Goal: Task Accomplishment & Management: Complete application form

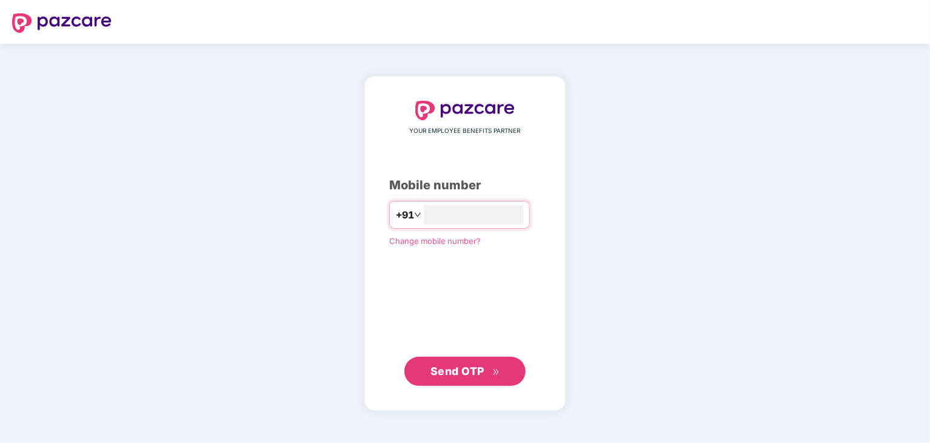
type input "**********"
click at [478, 383] on button "Send OTP" at bounding box center [464, 370] width 121 height 29
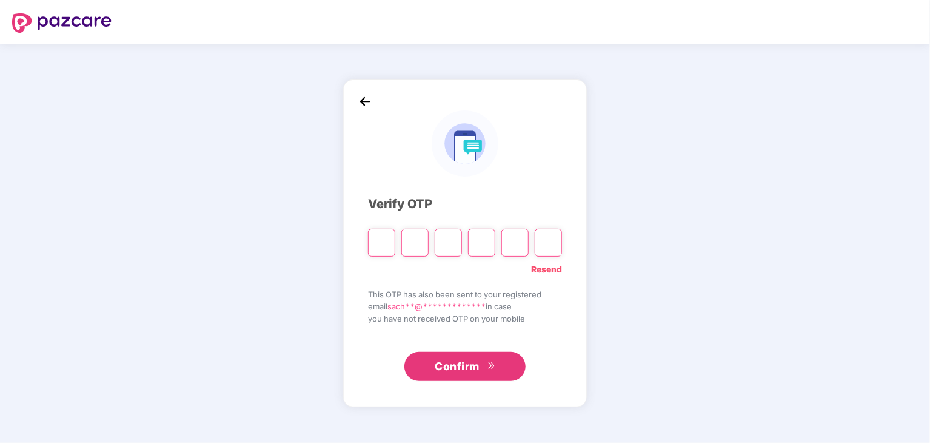
type input "*"
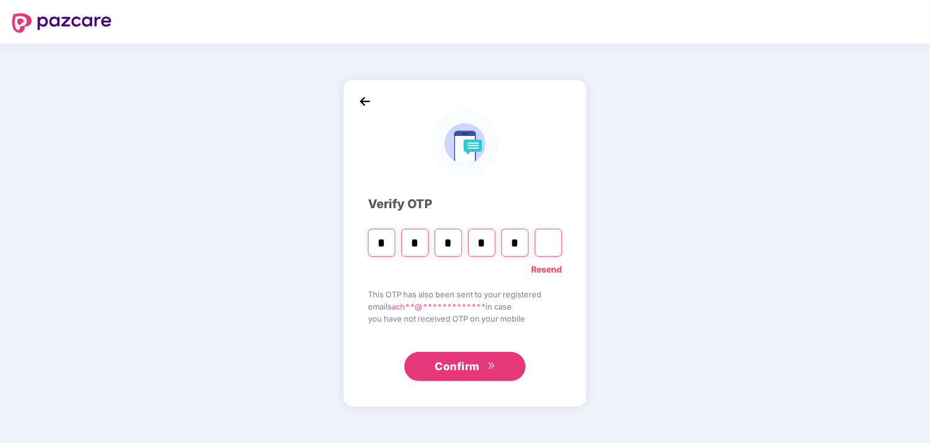
type input "*"
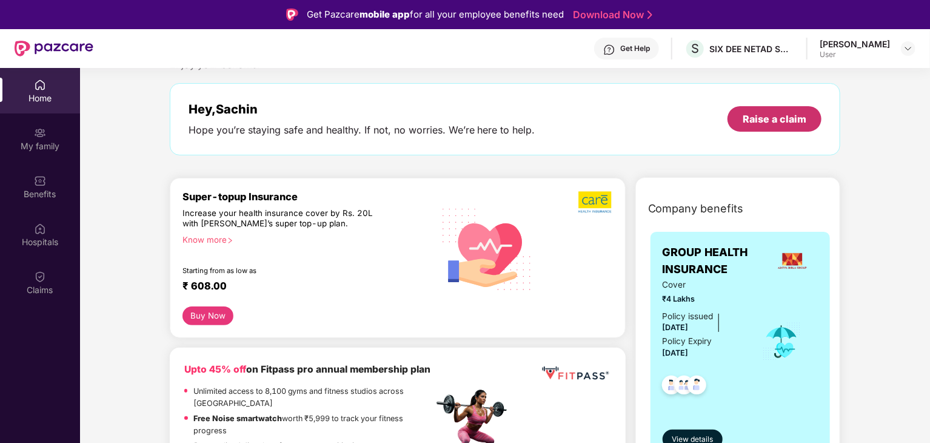
scroll to position [41, 0]
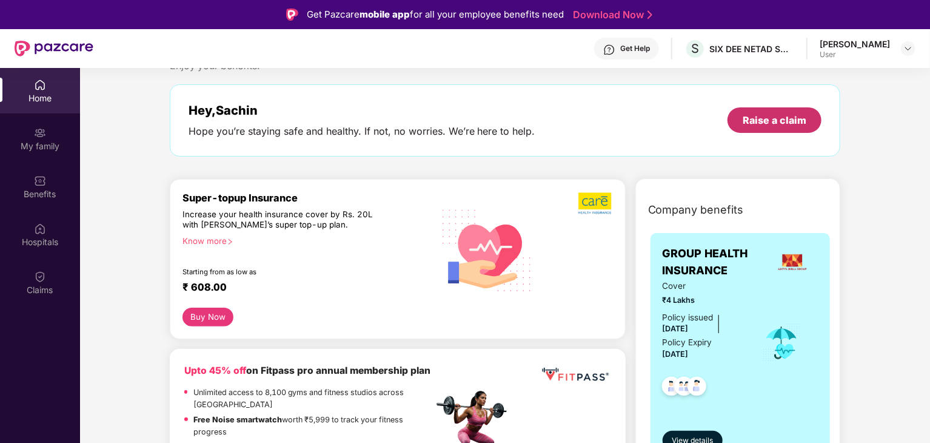
click at [786, 120] on div "Raise a claim" at bounding box center [775, 119] width 64 height 13
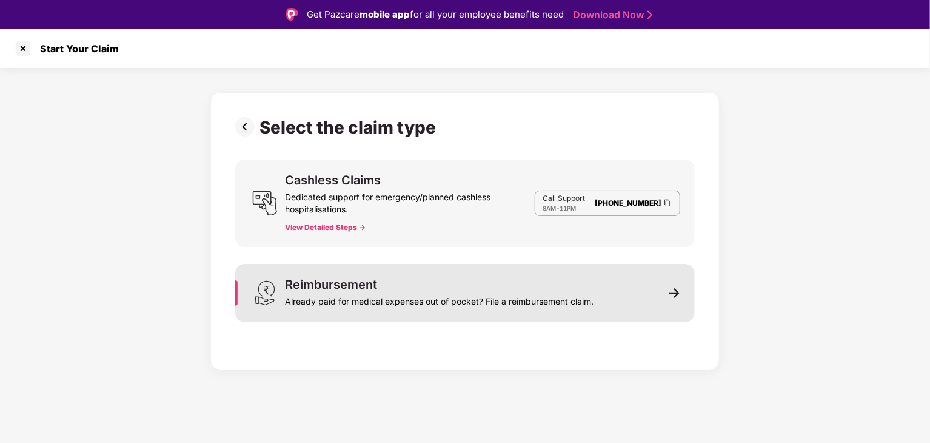
click at [631, 290] on div "Reimbursement Already paid for medical expenses out of pocket? File a reimburse…" at bounding box center [465, 293] width 460 height 58
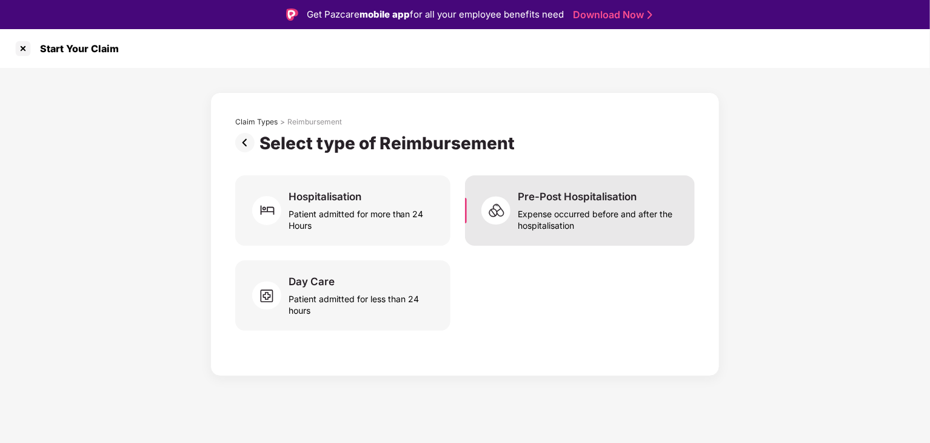
click at [563, 219] on div "Expense occurred before and after the hospitalisation" at bounding box center [599, 217] width 163 height 28
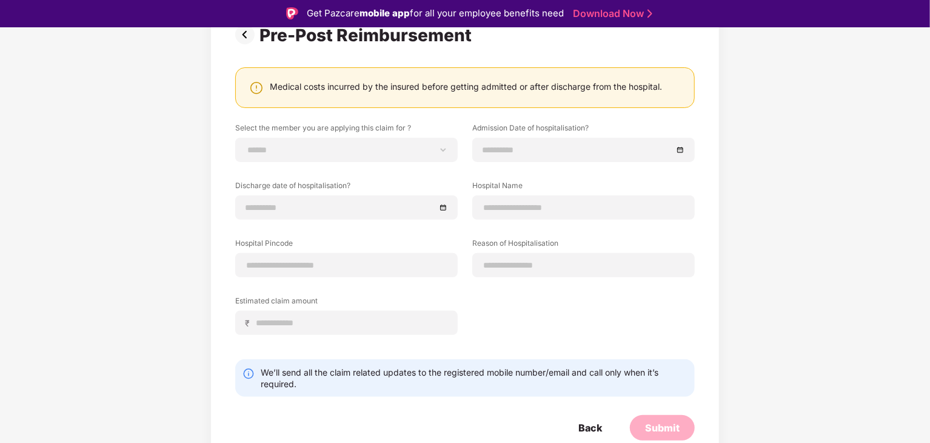
scroll to position [2, 0]
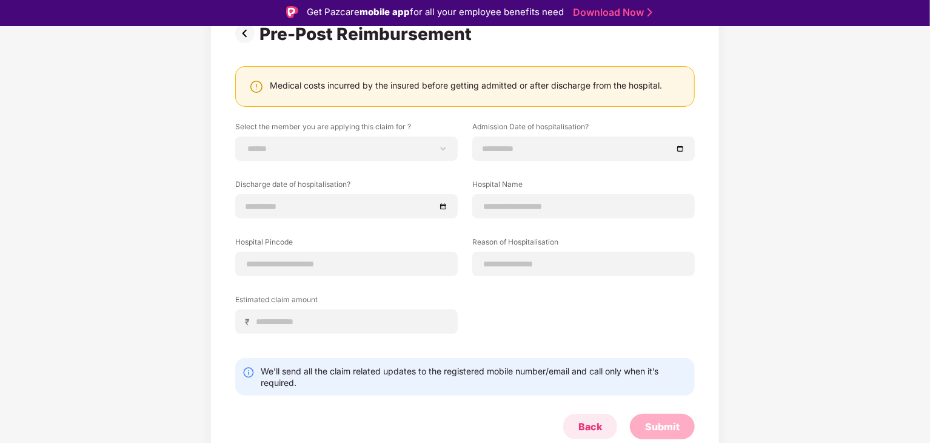
click at [597, 423] on div "Back" at bounding box center [590, 426] width 24 height 13
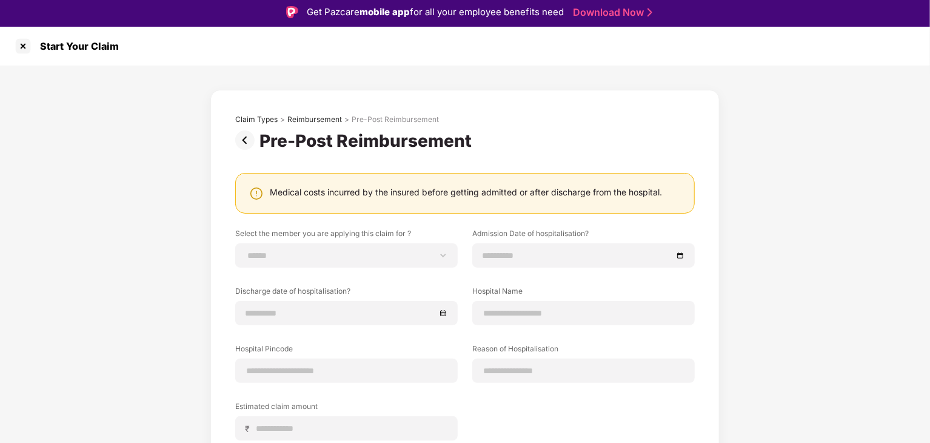
scroll to position [4, 0]
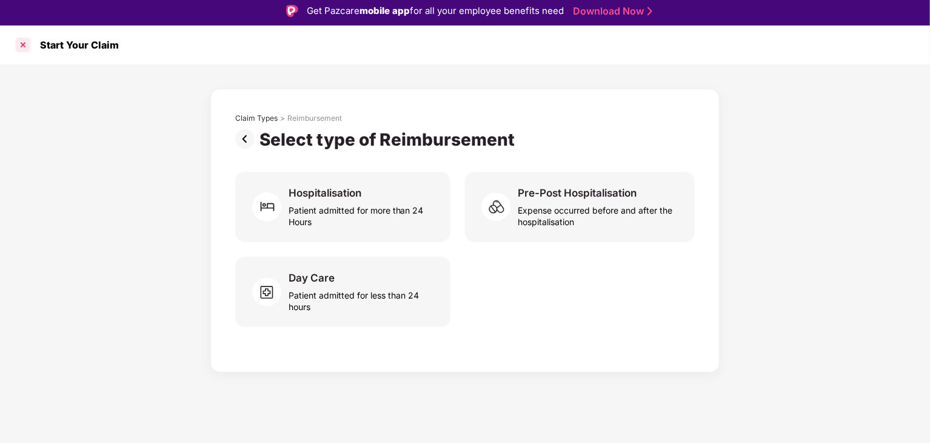
click at [24, 44] on div at bounding box center [22, 44] width 19 height 19
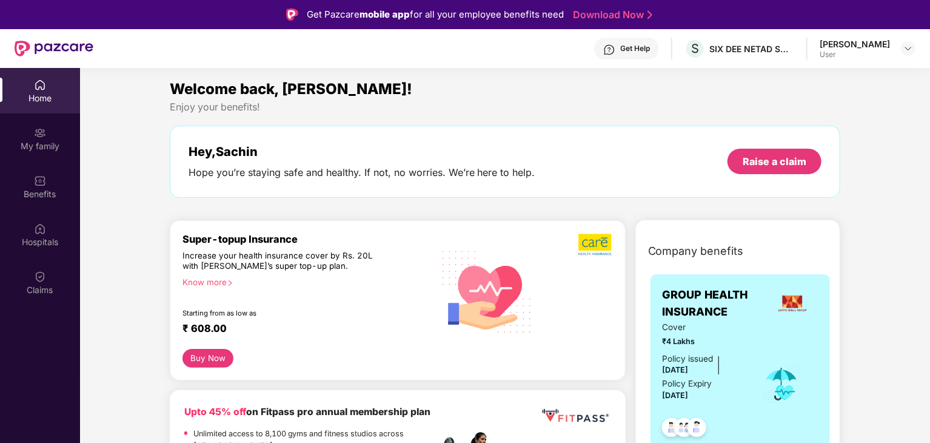
drag, startPoint x: 874, startPoint y: 36, endPoint x: 876, endPoint y: 55, distance: 18.3
click at [873, 37] on div "Get Help S SIX DEE NETAD SOLUTIONS PRIVATE LIMITED [PERSON_NAME] User" at bounding box center [504, 48] width 822 height 39
click at [903, 47] on div at bounding box center [908, 48] width 15 height 15
click at [803, 78] on div "Logout" at bounding box center [852, 77] width 158 height 24
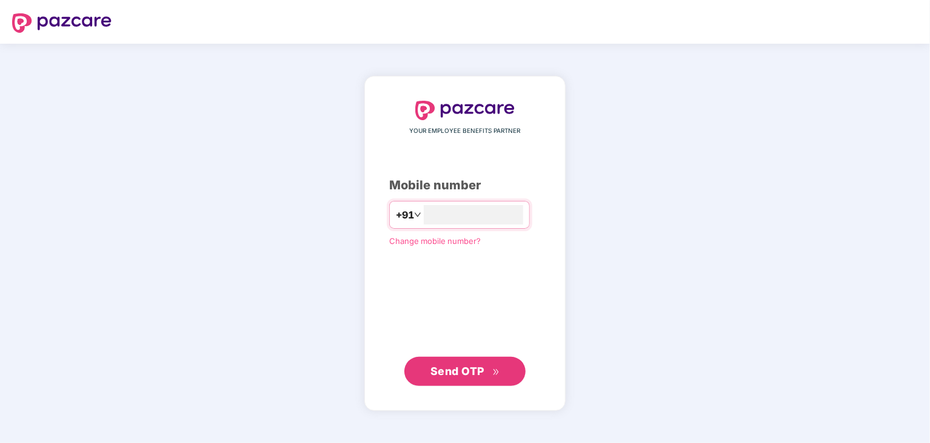
type input "**********"
click at [451, 357] on button "Send OTP" at bounding box center [464, 371] width 121 height 29
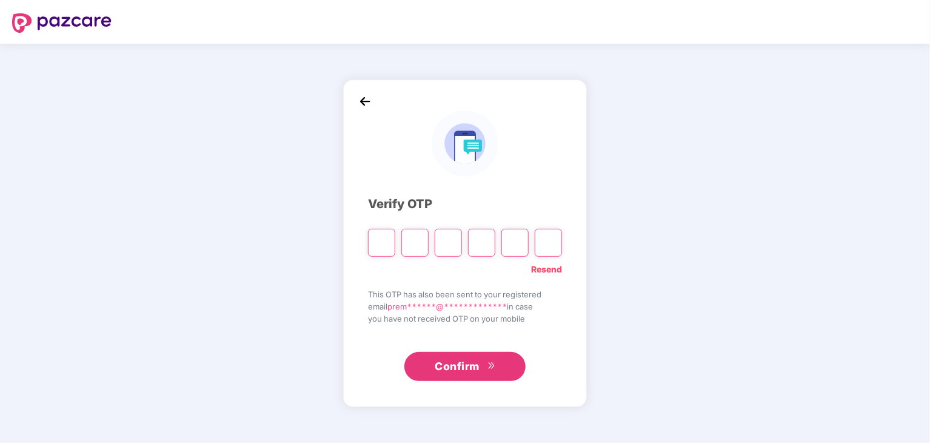
type input "*"
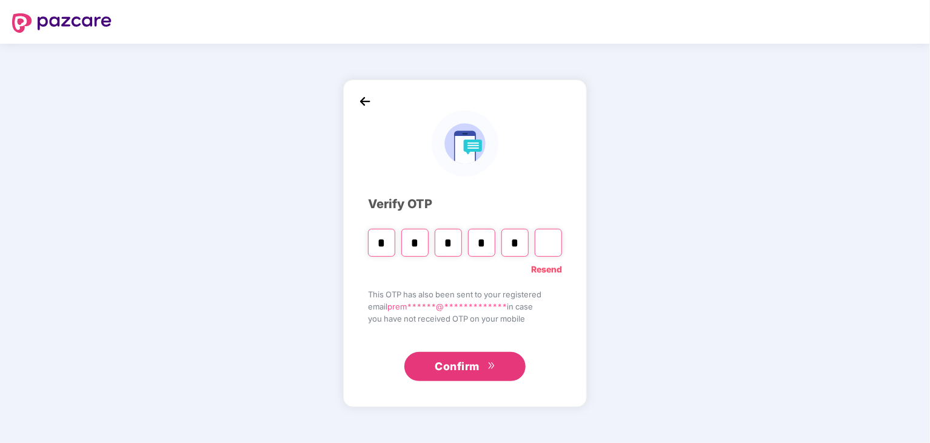
type input "*"
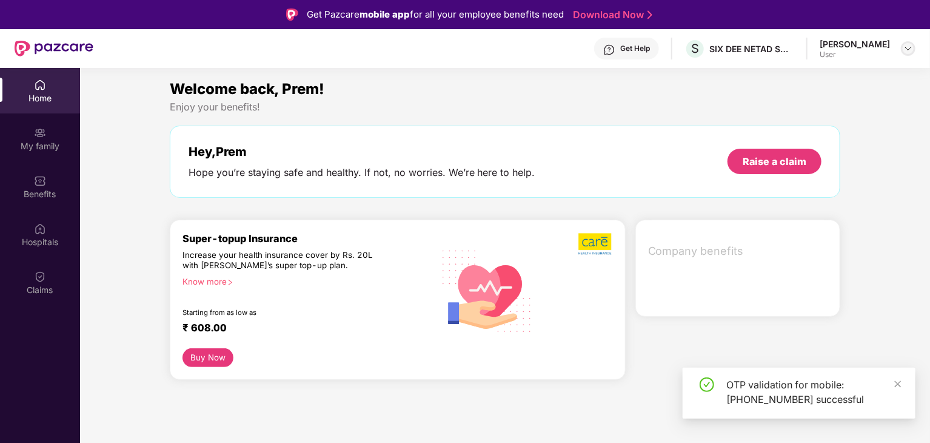
click at [905, 47] on img at bounding box center [908, 49] width 10 height 10
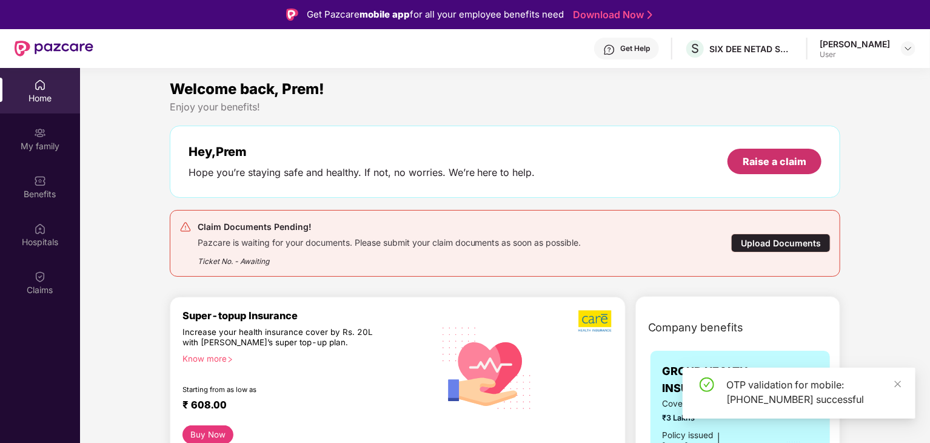
click at [760, 164] on div "Raise a claim" at bounding box center [775, 161] width 64 height 13
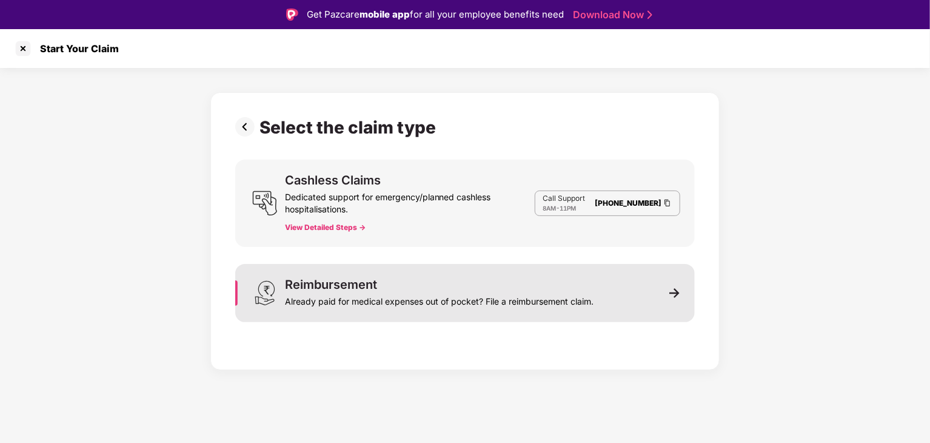
click at [612, 289] on div "Reimbursement Already paid for medical expenses out of pocket? File a reimburse…" at bounding box center [465, 293] width 460 height 58
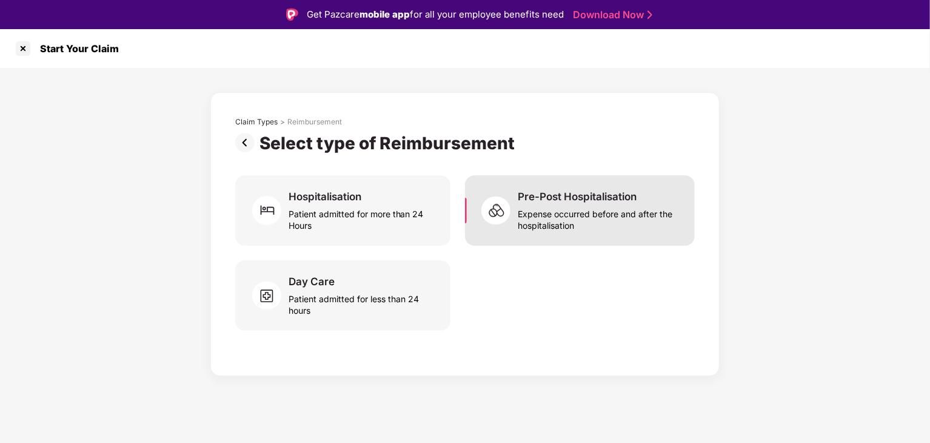
click at [589, 209] on div "Expense occurred before and after the hospitalisation" at bounding box center [599, 217] width 163 height 28
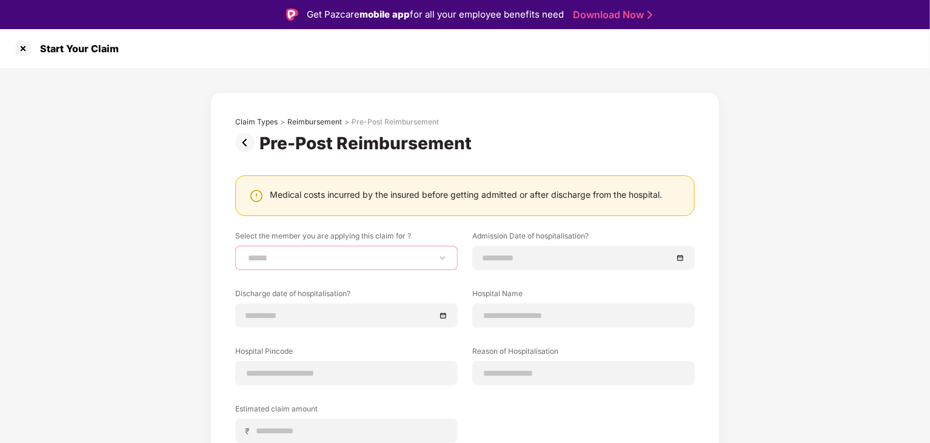
click at [297, 258] on select "**********" at bounding box center [347, 258] width 202 height 10
click at [776, 212] on div "**********" at bounding box center [465, 323] width 930 height 511
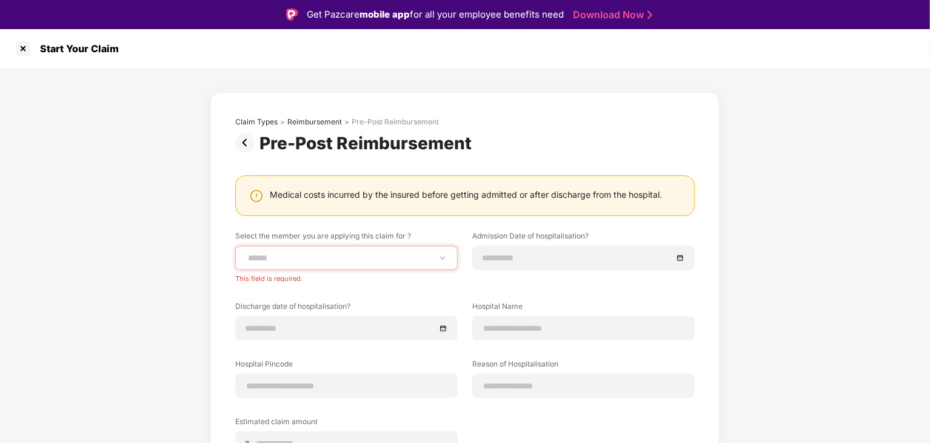
click at [247, 144] on img at bounding box center [247, 142] width 24 height 19
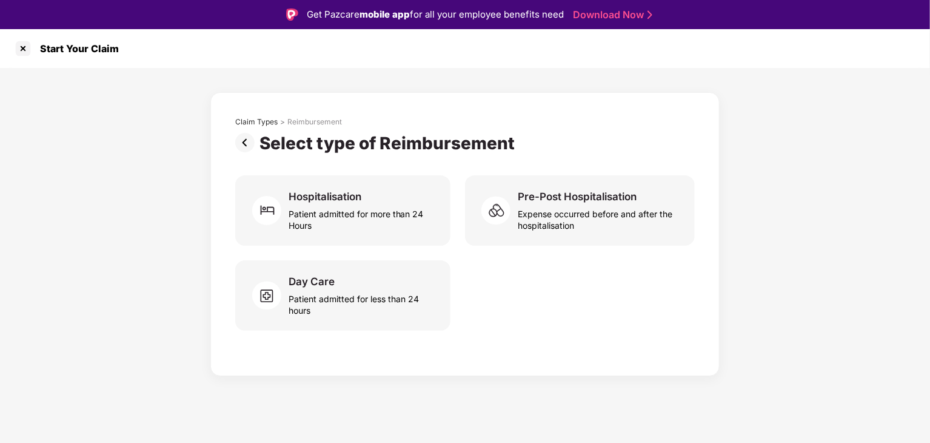
click at [246, 147] on img at bounding box center [247, 142] width 24 height 19
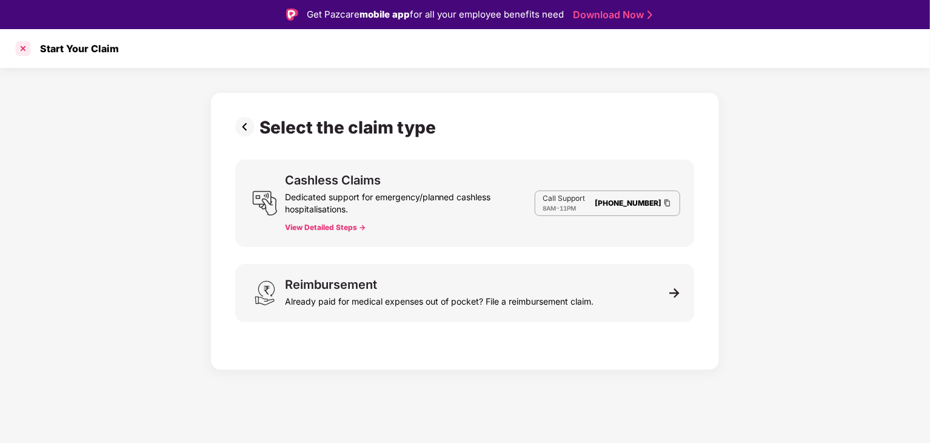
click at [21, 46] on div at bounding box center [22, 48] width 19 height 19
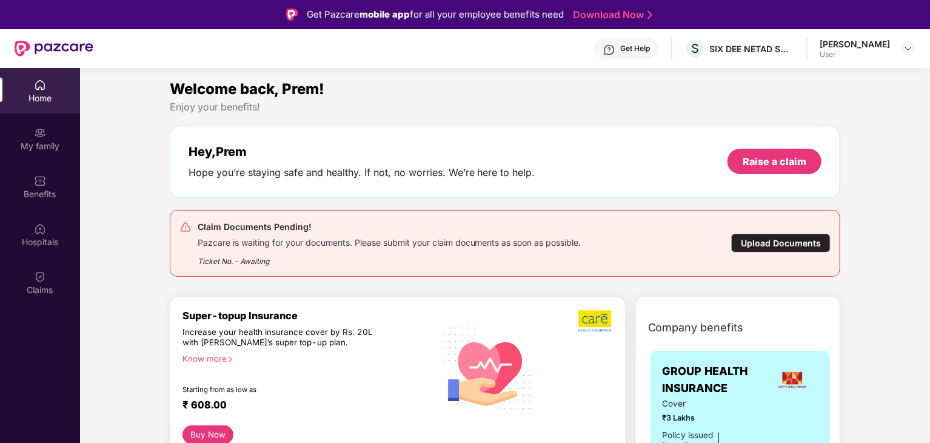
click at [785, 241] on div "Upload Documents" at bounding box center [780, 242] width 99 height 19
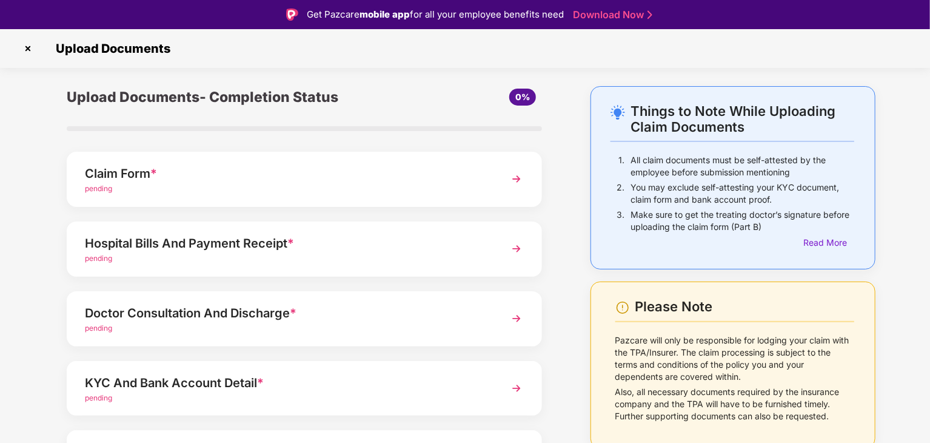
click at [102, 189] on span "pending" at bounding box center [98, 188] width 27 height 9
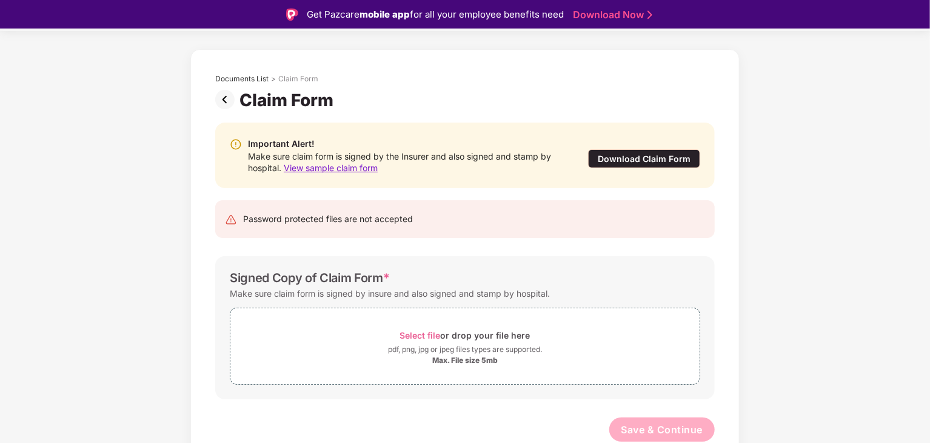
scroll to position [37, 0]
click at [335, 170] on span "View sample claim form" at bounding box center [331, 168] width 94 height 10
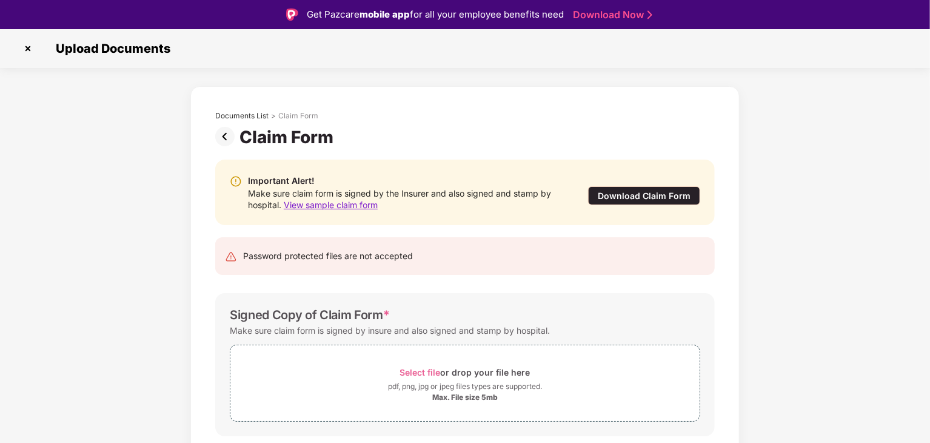
scroll to position [0, 0]
